Goal: Information Seeking & Learning: Learn about a topic

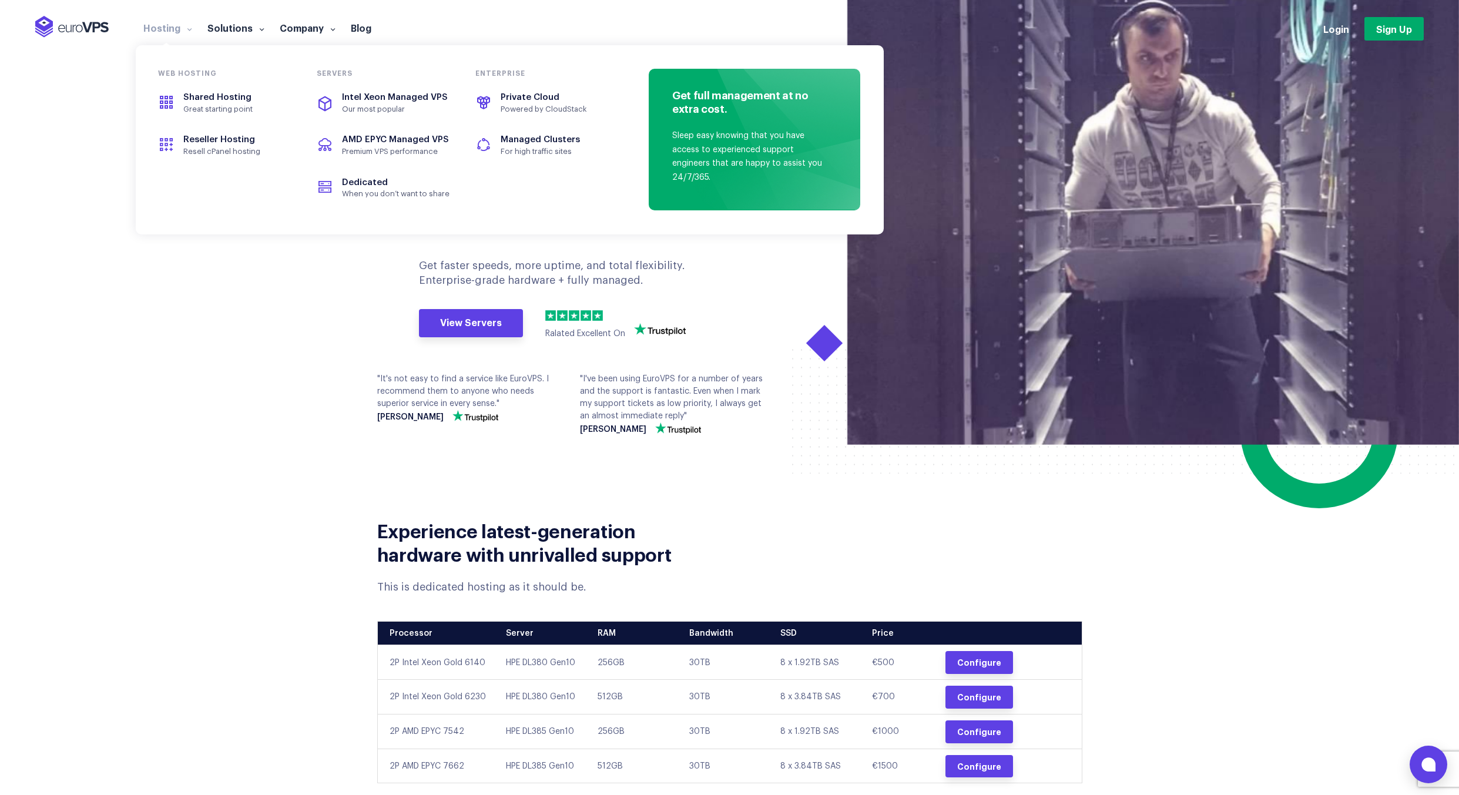
click at [173, 31] on link "Hosting" at bounding box center [168, 28] width 64 height 12
click at [400, 109] on span "Our most popular" at bounding box center [396, 109] width 108 height 9
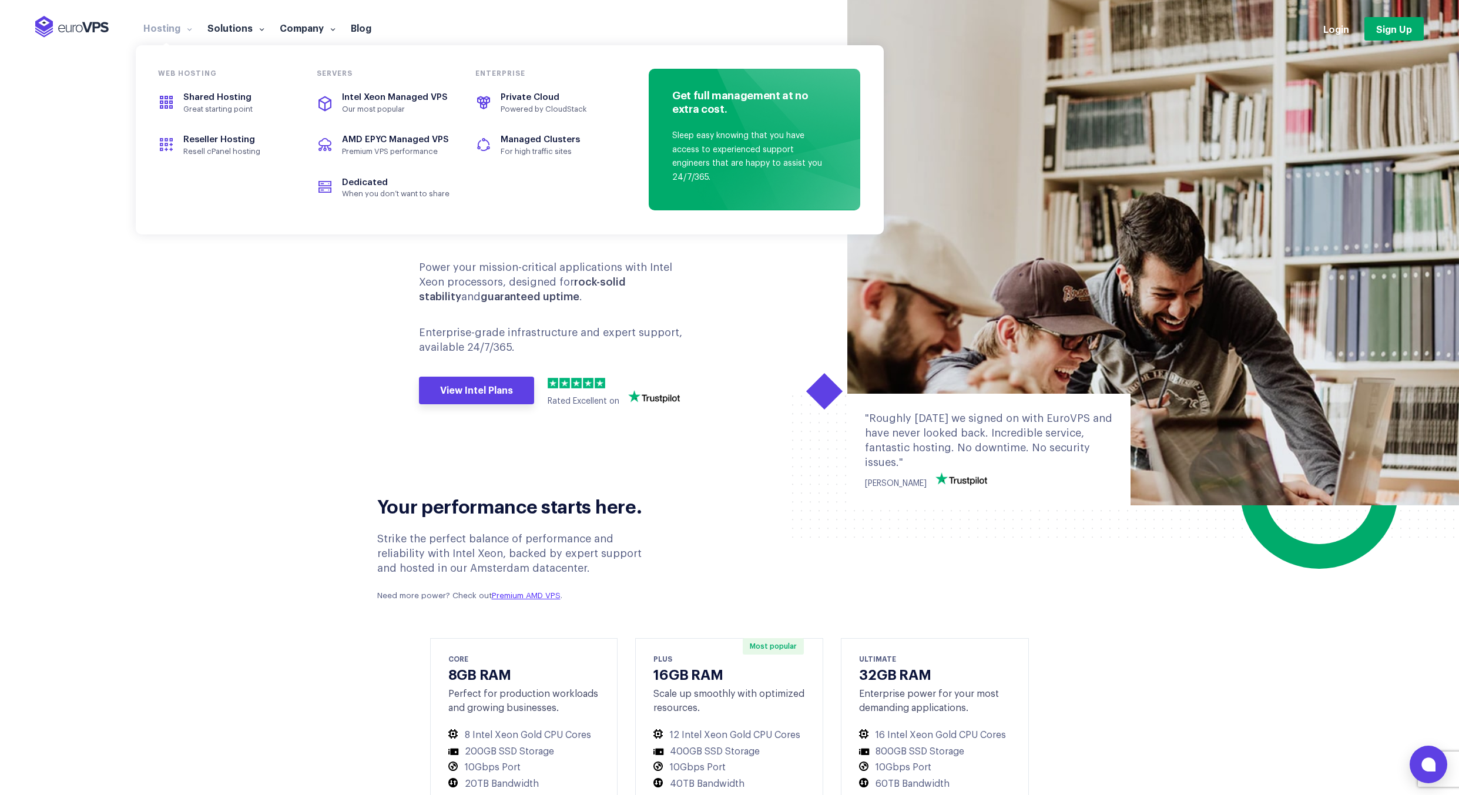
click at [165, 28] on link "Hosting" at bounding box center [168, 28] width 64 height 12
click at [246, 29] on link "Solutions" at bounding box center [236, 28] width 72 height 12
